Goal: Information Seeking & Learning: Learn about a topic

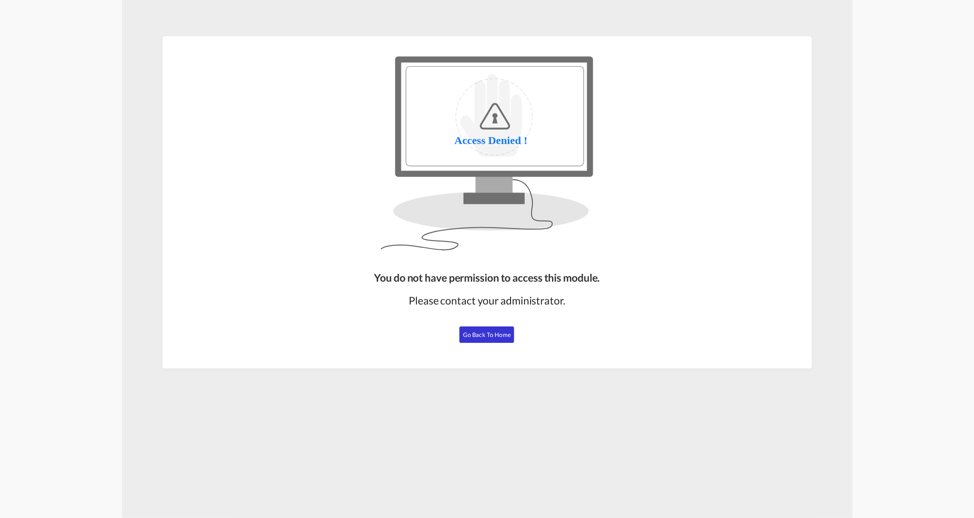
click at [492, 330] on button "Go Back to Home" at bounding box center [487, 334] width 55 height 16
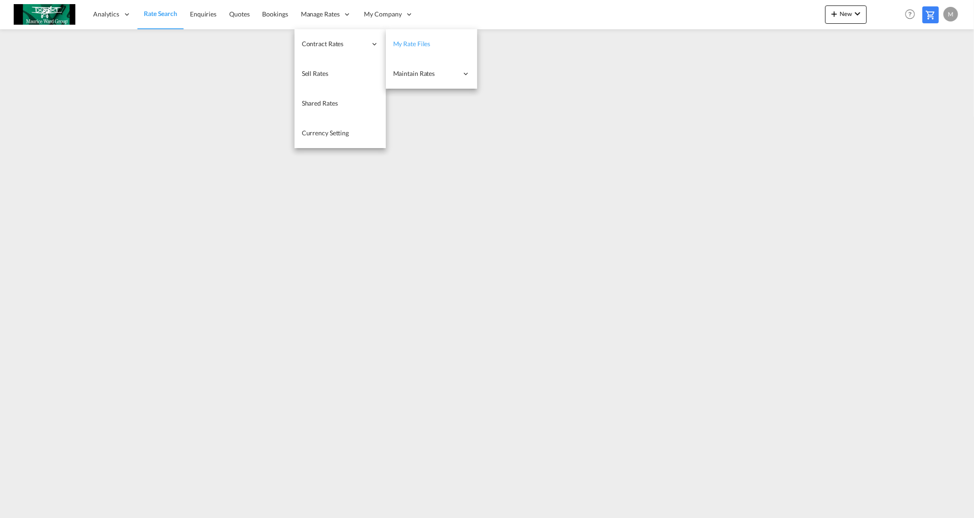
click at [421, 40] on span "My Rate Files" at bounding box center [411, 44] width 37 height 8
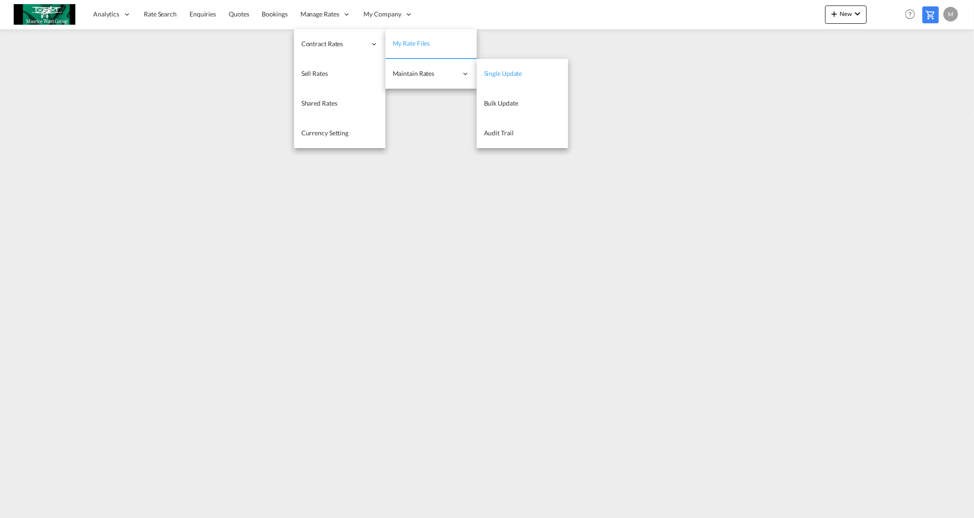
click at [510, 72] on span "Single Update" at bounding box center [503, 73] width 38 height 8
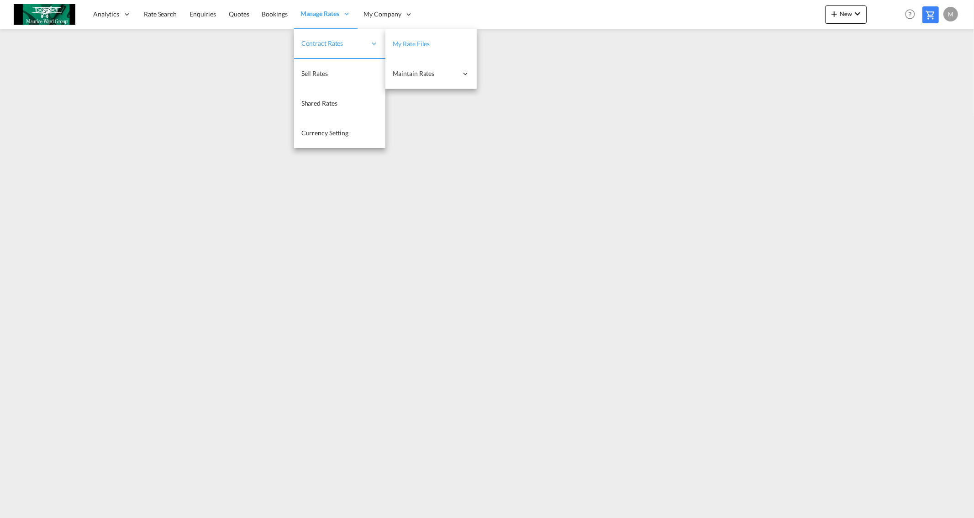
click at [417, 42] on span "My Rate Files" at bounding box center [411, 44] width 37 height 8
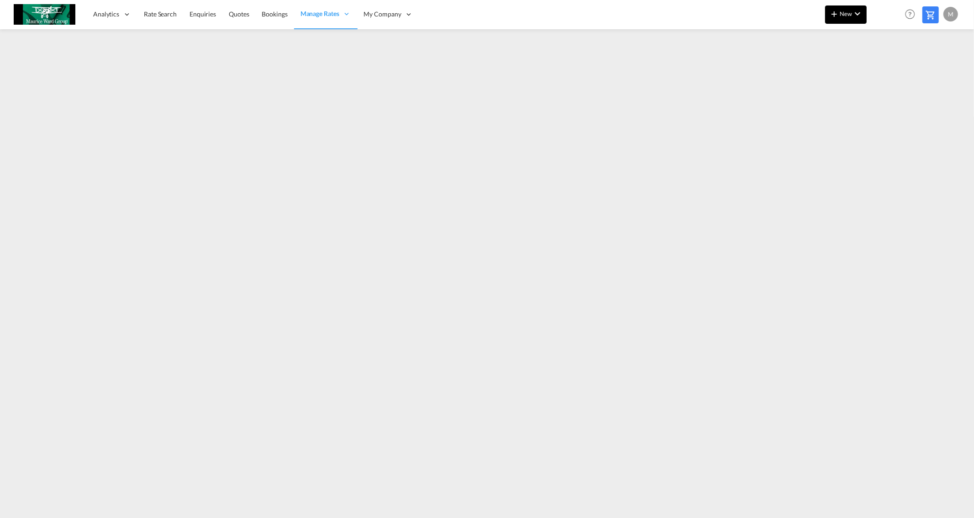
click at [853, 18] on md-icon "icon-chevron-down" at bounding box center [857, 13] width 11 height 11
click at [890, 64] on div "Ratesheet" at bounding box center [896, 68] width 34 height 23
click at [163, 13] on span "Rate Search" at bounding box center [160, 14] width 33 height 8
click at [157, 14] on span "Rate Search" at bounding box center [160, 14] width 33 height 8
click at [842, 17] on span "New" at bounding box center [846, 13] width 34 height 7
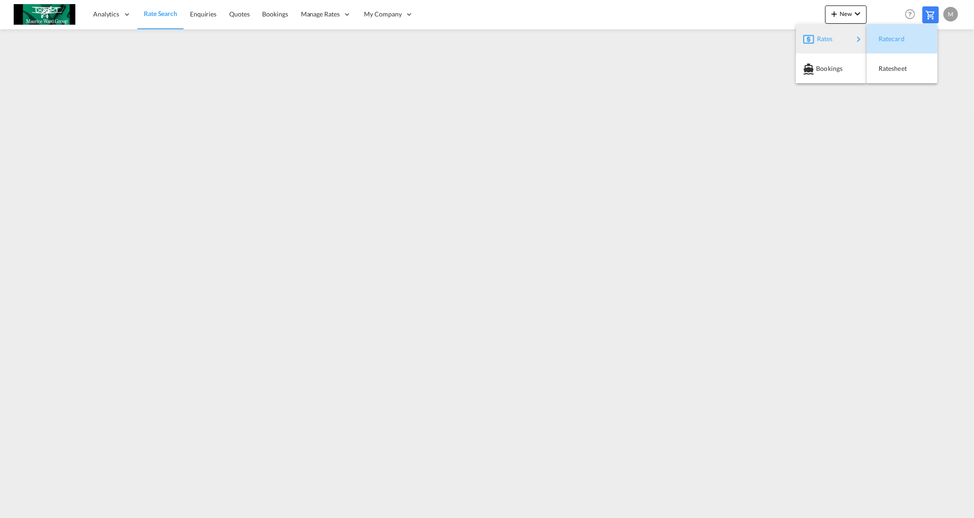
click at [887, 37] on span "Ratecard" at bounding box center [884, 39] width 10 height 18
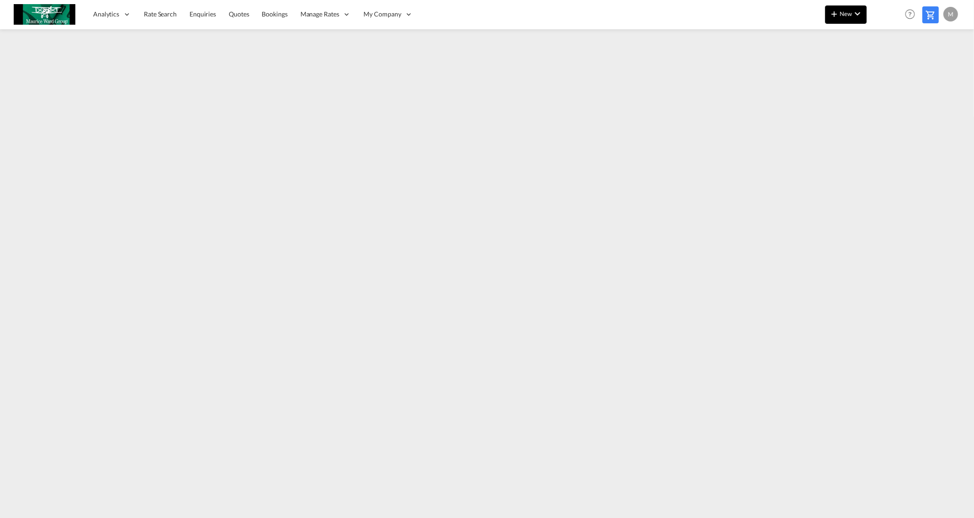
click at [840, 12] on md-icon "icon-plus 400-fg" at bounding box center [834, 13] width 11 height 11
click at [891, 64] on div "Ratesheet" at bounding box center [896, 68] width 34 height 23
click at [164, 14] on span "Rate Search" at bounding box center [160, 14] width 33 height 8
click at [162, 11] on span "Rate Search" at bounding box center [160, 14] width 33 height 8
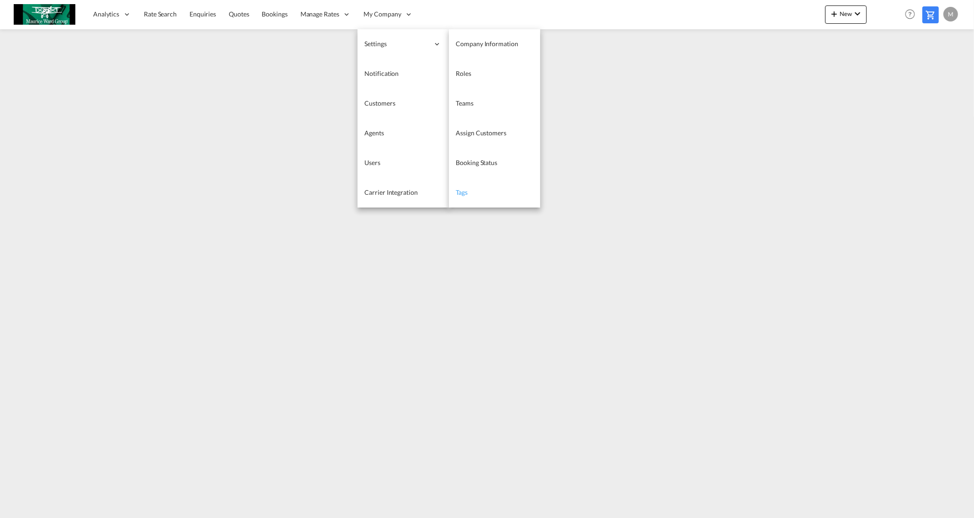
click at [460, 189] on span "Tags" at bounding box center [462, 192] width 12 height 8
click at [465, 42] on span "Company Information" at bounding box center [487, 44] width 62 height 8
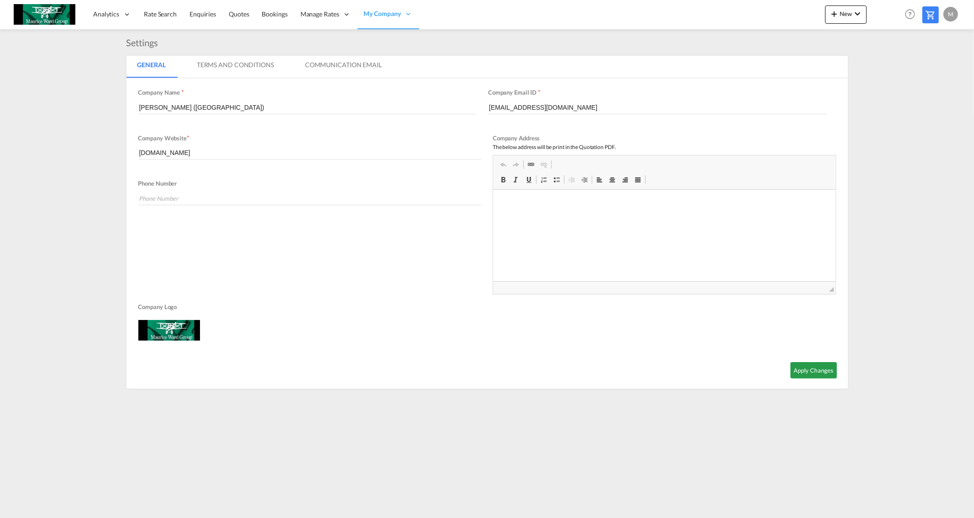
click at [219, 64] on md-tab-item "Terms And Conditions" at bounding box center [235, 67] width 99 height 22
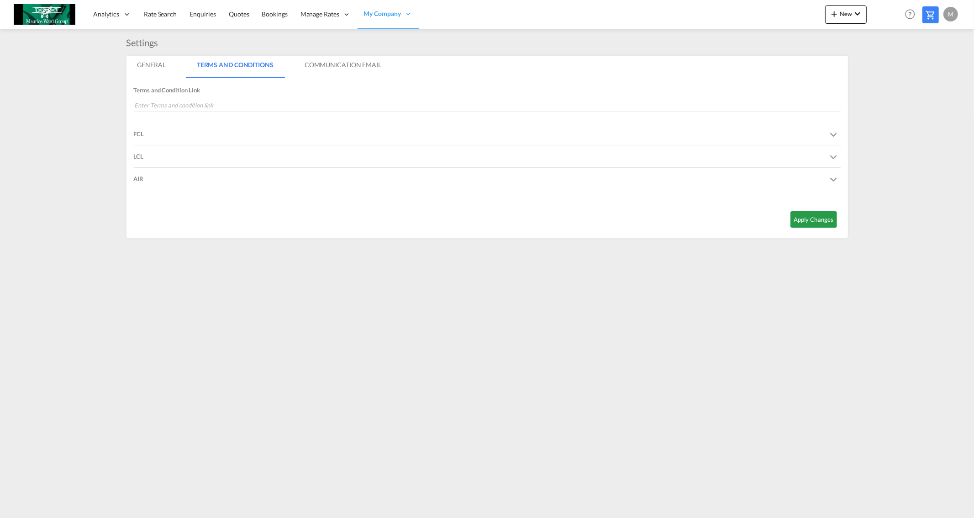
click at [834, 156] on md-icon "icon-chevron-down ml-10 grey-fg s30" at bounding box center [834, 157] width 14 height 14
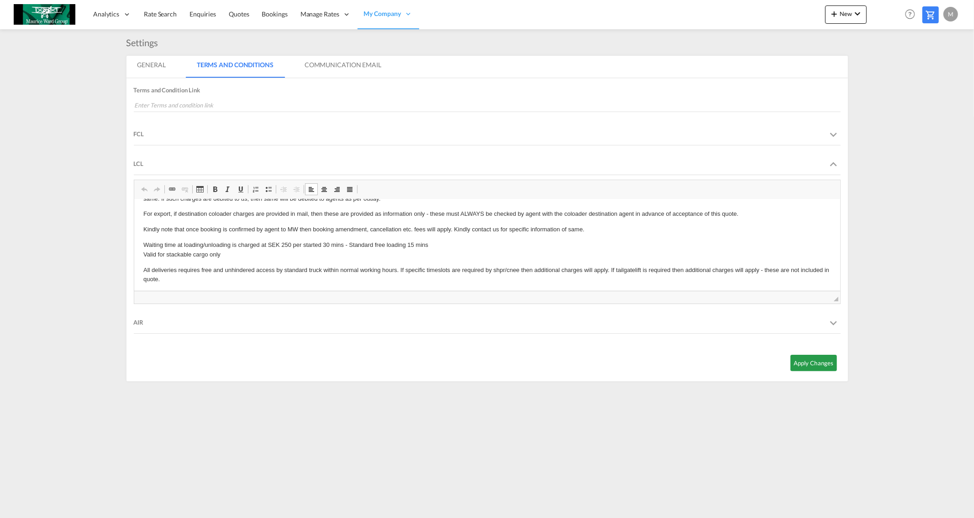
scroll to position [48, 0]
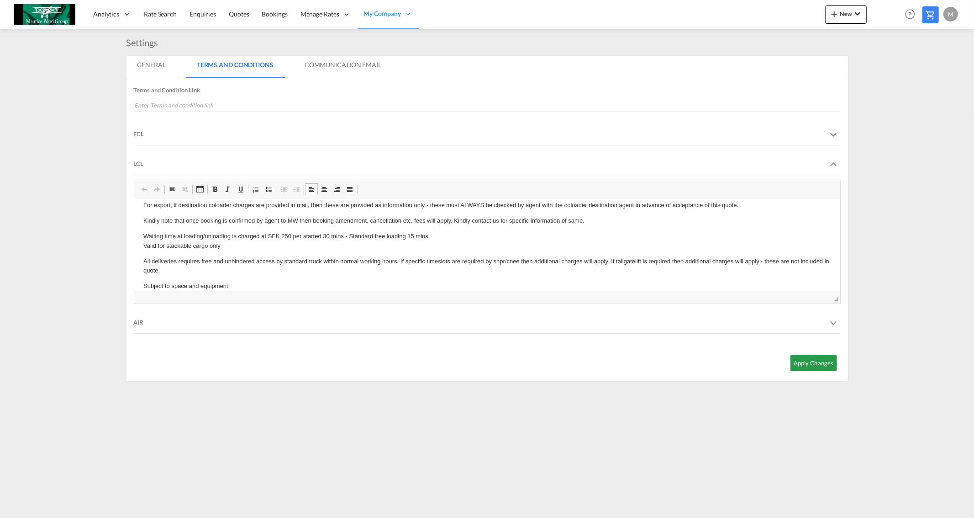
click at [175, 267] on p "All deliveries requires free and unhindered access by standard truck within nor…" at bounding box center [487, 265] width 688 height 19
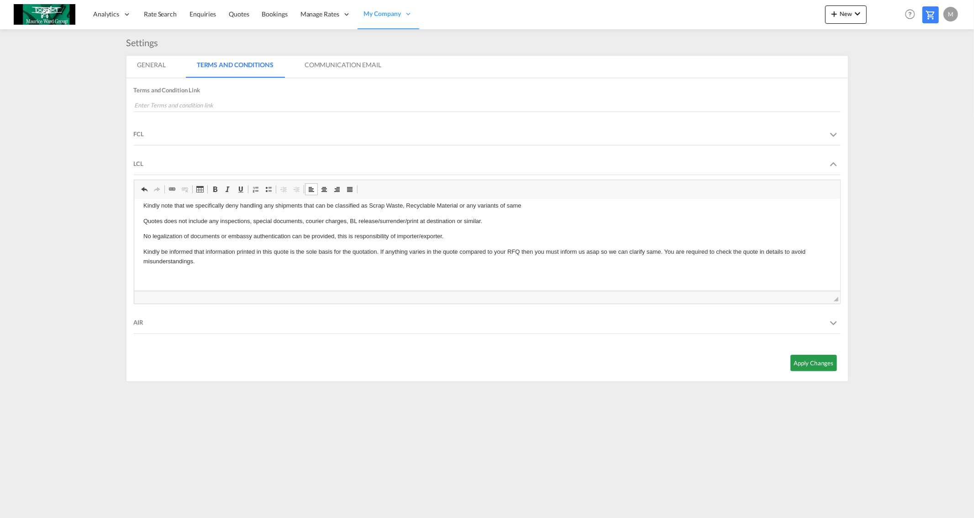
scroll to position [326, 0]
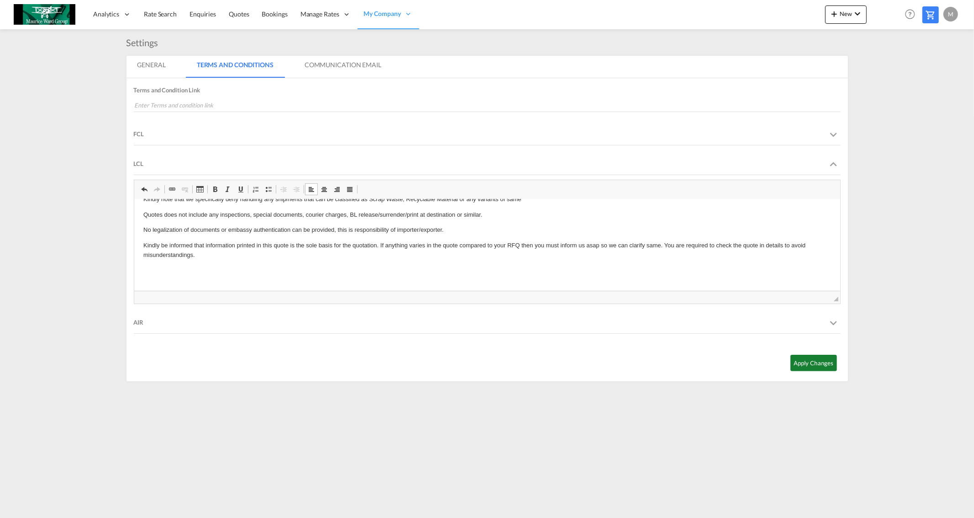
click at [804, 360] on button "Apply Changes" at bounding box center [814, 362] width 47 height 16
click at [339, 64] on md-tab-item "Communication Email" at bounding box center [343, 67] width 99 height 22
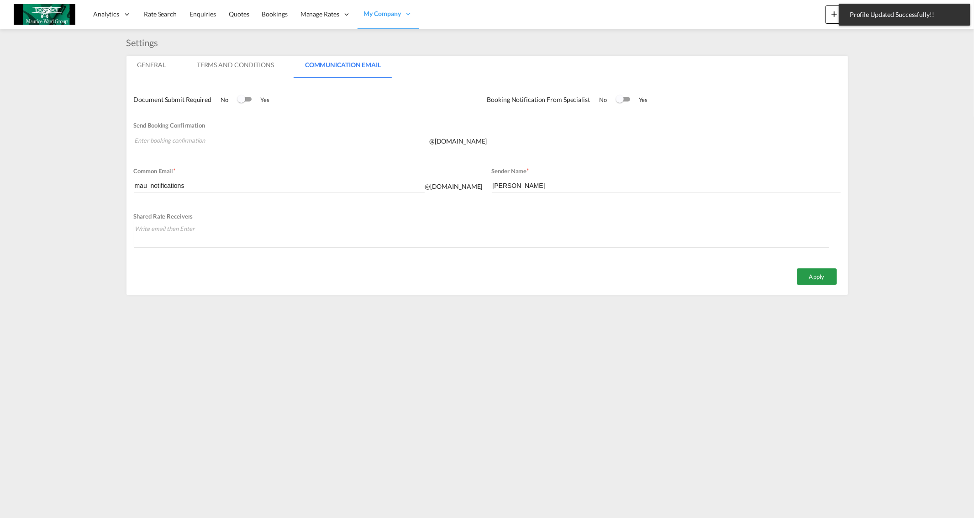
click at [248, 64] on md-tab-item "Terms And Conditions" at bounding box center [235, 67] width 99 height 22
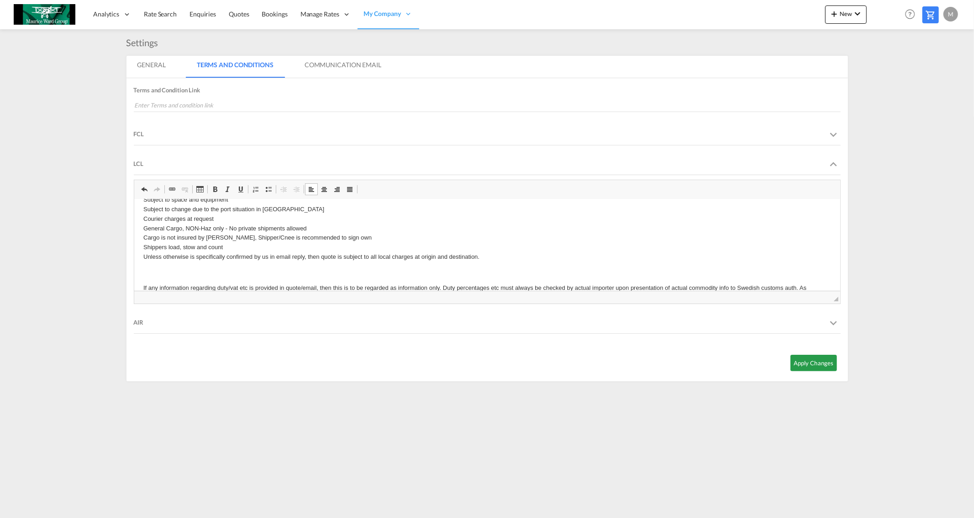
scroll to position [0, 0]
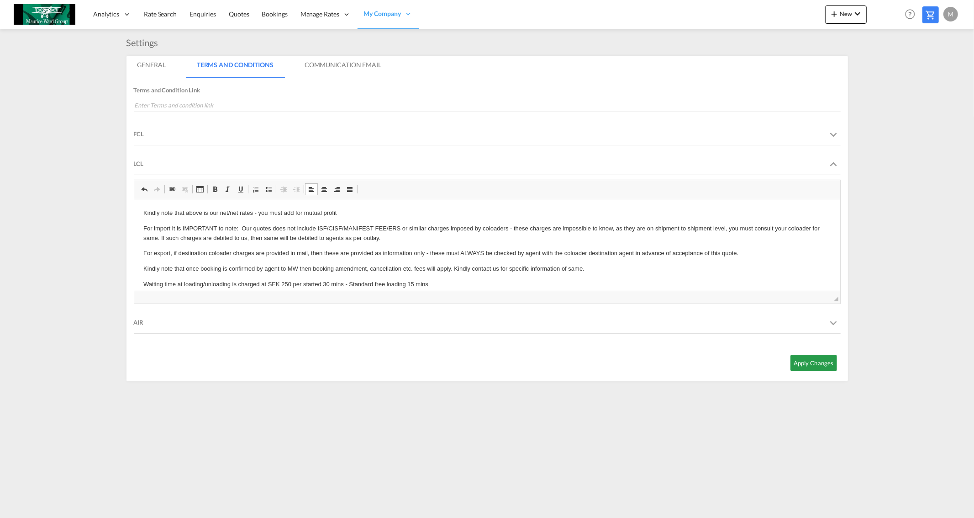
click at [148, 65] on md-tab-item "General" at bounding box center [152, 67] width 50 height 22
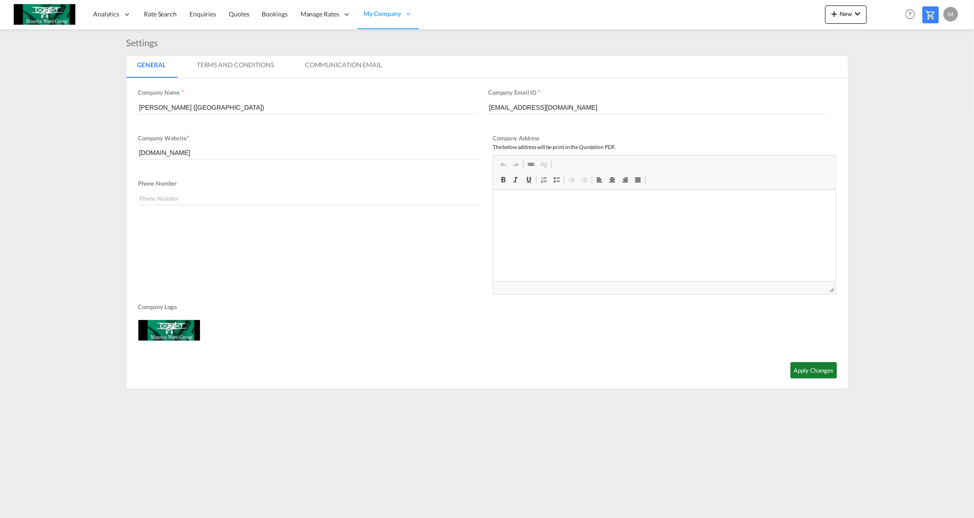
click at [819, 370] on button "Apply Changes" at bounding box center [814, 370] width 47 height 16
click at [376, 129] on span "Agents" at bounding box center [374, 133] width 19 height 8
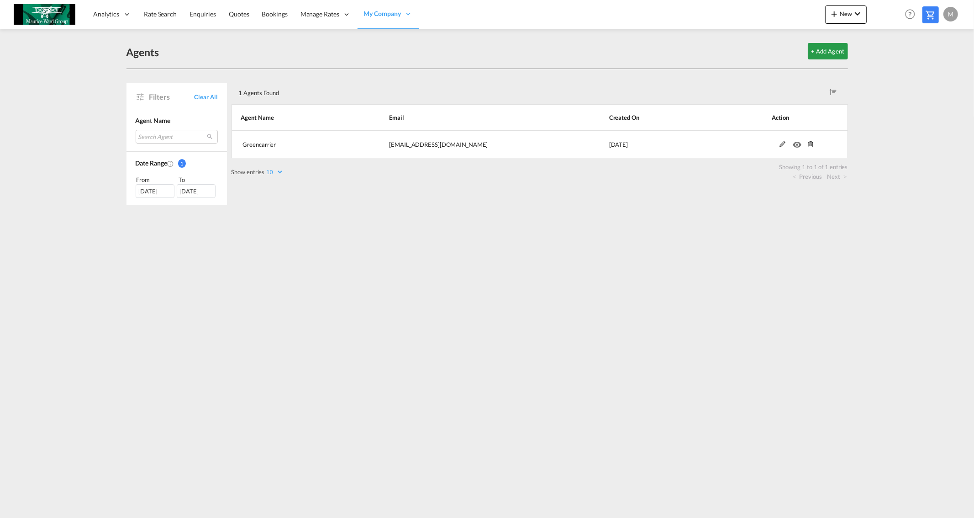
click at [67, 126] on md-content "Analytics Reports Dashboard Rate Search Enquiries Quotes Bookings" at bounding box center [487, 259] width 974 height 518
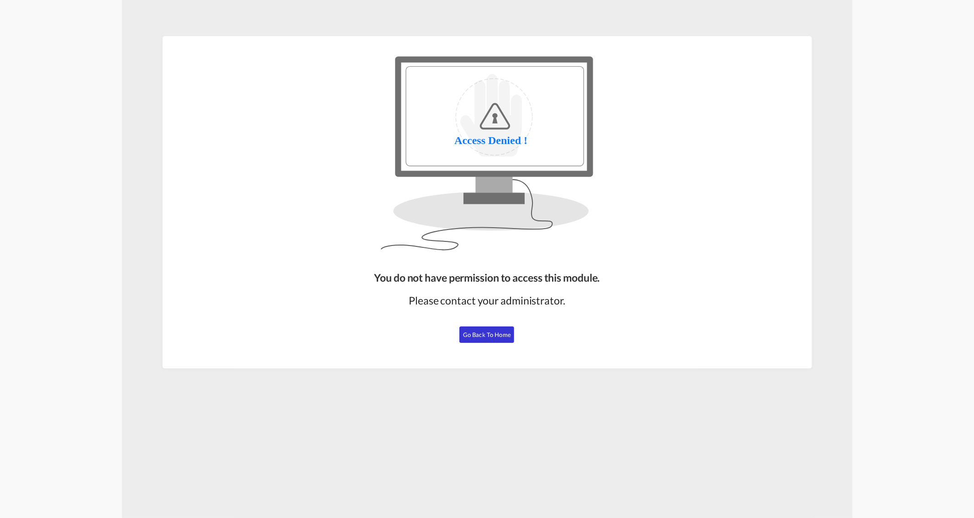
click at [488, 338] on button "Go Back to Home" at bounding box center [487, 334] width 55 height 16
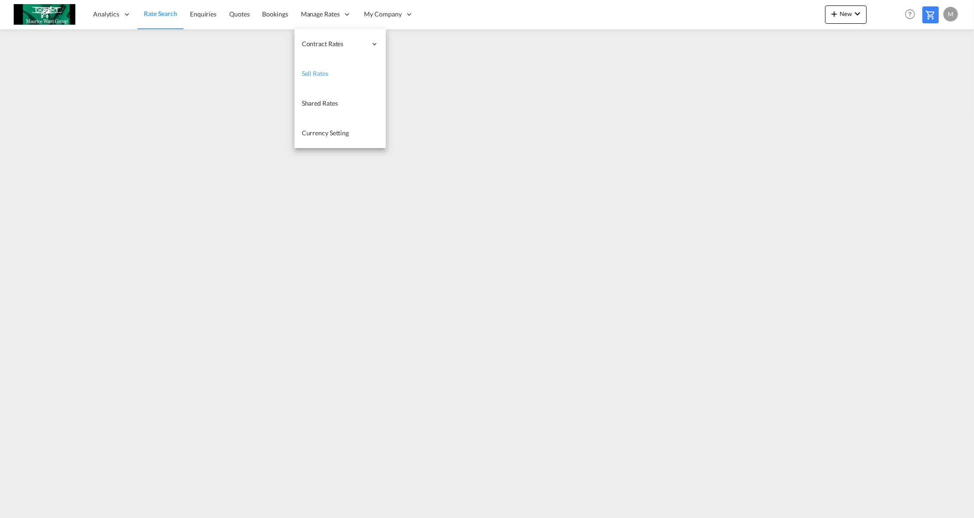
click at [343, 79] on link "Sell Rates" at bounding box center [340, 74] width 91 height 30
click at [432, 44] on link "My Rate Files" at bounding box center [431, 44] width 91 height 30
click at [321, 67] on link "Sell Rates" at bounding box center [339, 74] width 91 height 30
